Goal: Find contact information: Find contact information

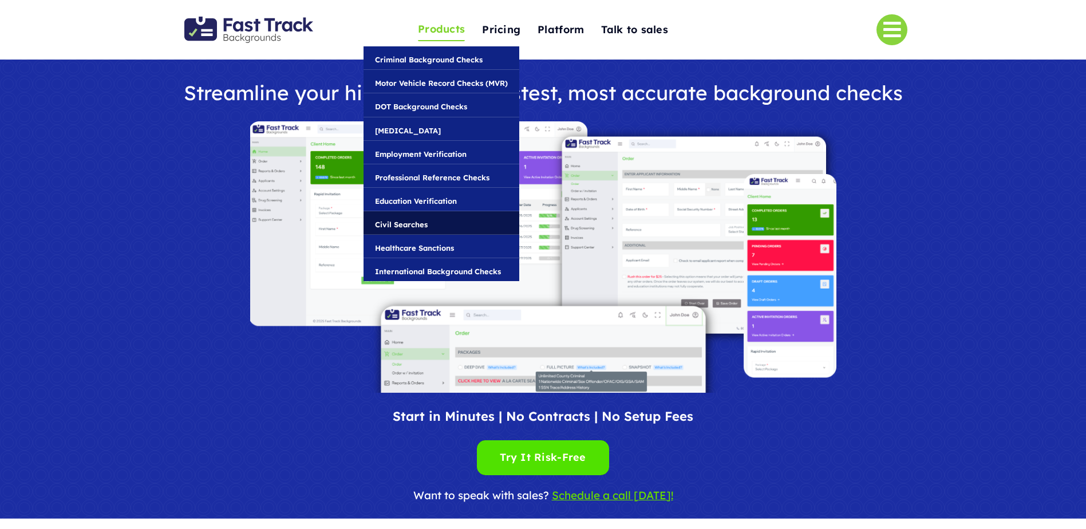
click at [408, 224] on span "Civil Searches" at bounding box center [401, 224] width 53 height 13
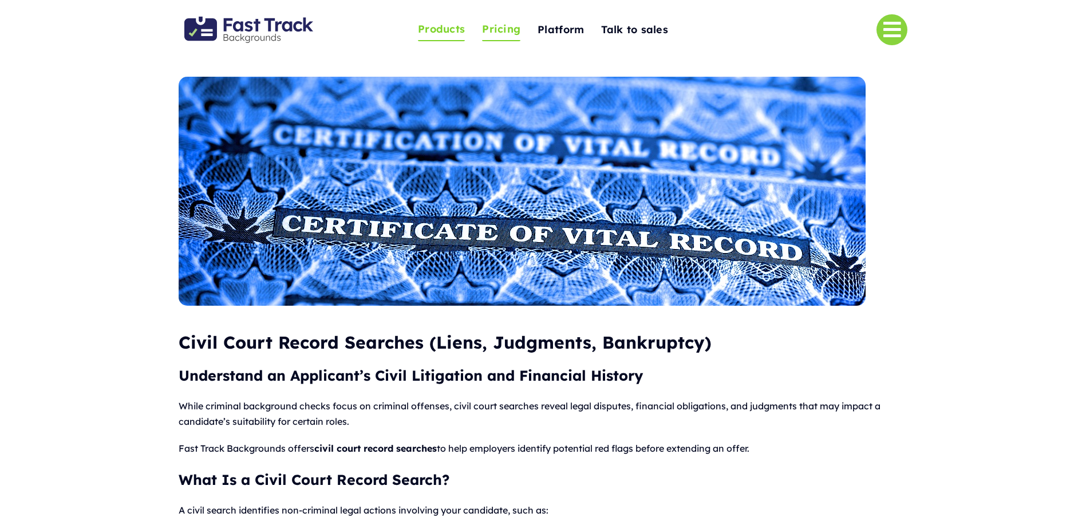
click at [512, 35] on span "Pricing" at bounding box center [501, 30] width 38 height 18
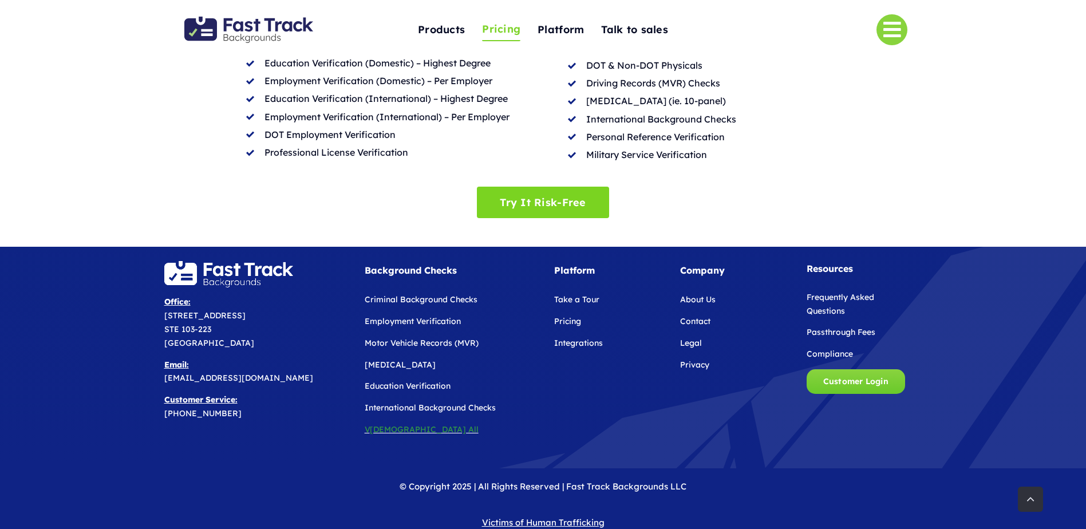
scroll to position [667, 0]
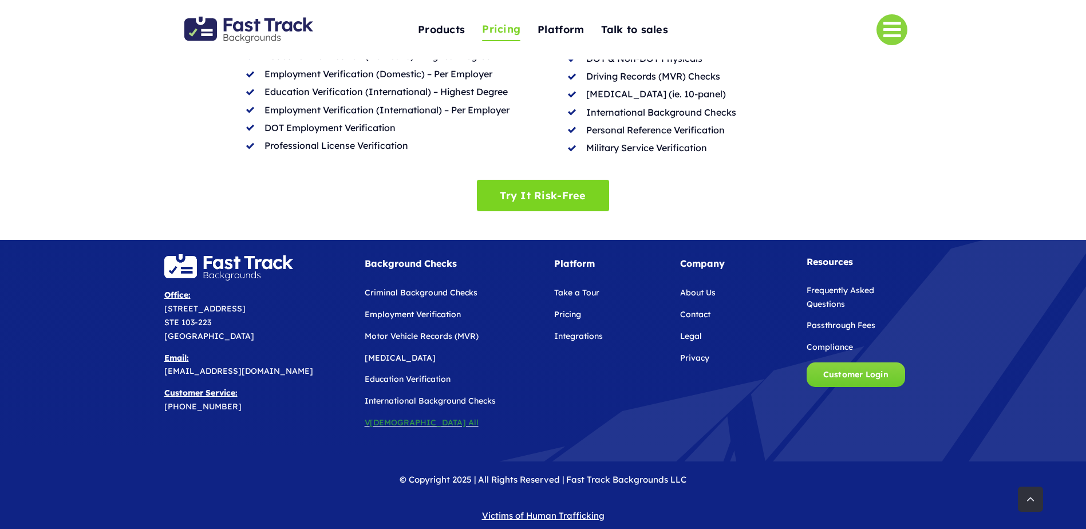
drag, startPoint x: 297, startPoint y: 354, endPoint x: 165, endPoint y: 350, distance: 132.3
click at [165, 351] on p "Email: [EMAIL_ADDRESS][DOMAIN_NAME]" at bounding box center [255, 364] width 182 height 27
copy span "[EMAIL_ADDRESS][DOMAIN_NAME]"
